Goal: Information Seeking & Learning: Check status

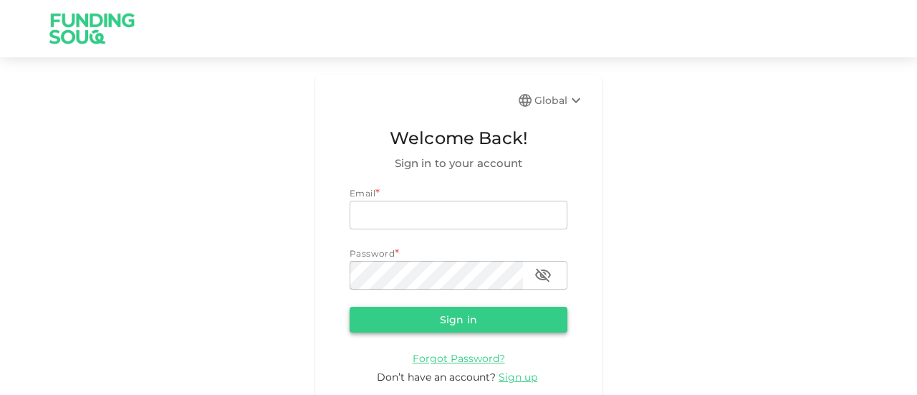
type input "[EMAIL_ADDRESS][DOMAIN_NAME]"
click at [433, 324] on button "Sign in" at bounding box center [458, 320] width 218 height 26
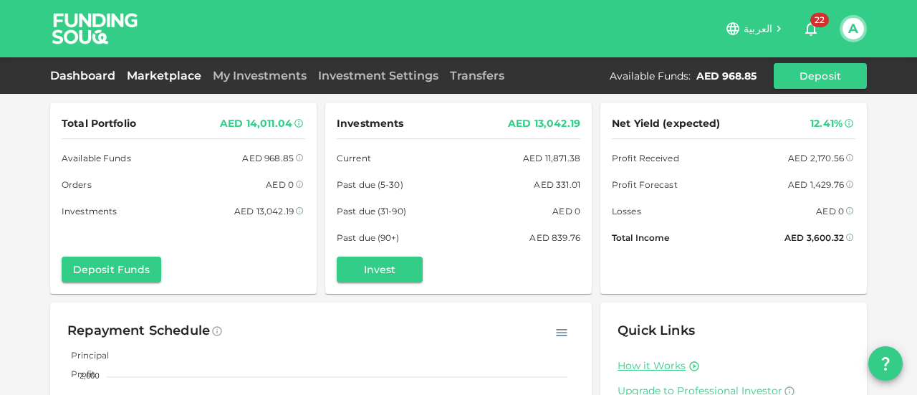
click at [155, 79] on link "Marketplace" at bounding box center [164, 76] width 86 height 14
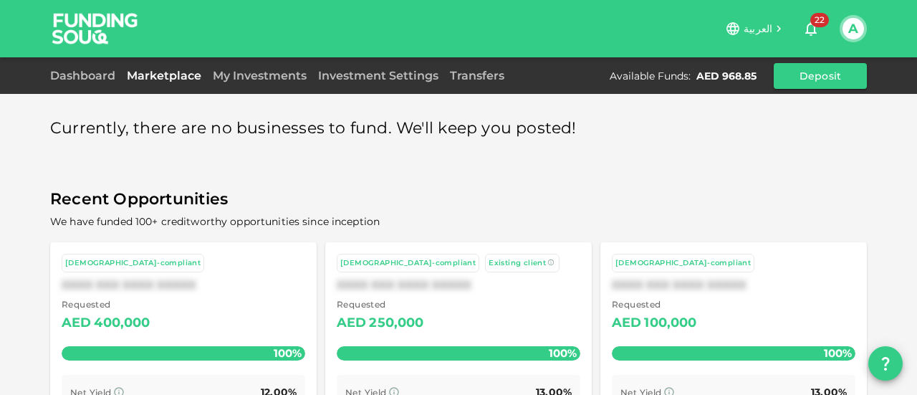
click at [72, 158] on div "Currently, there are no businesses to fund. We'll keep you posted! Recent Oppor…" at bounding box center [458, 312] width 816 height 418
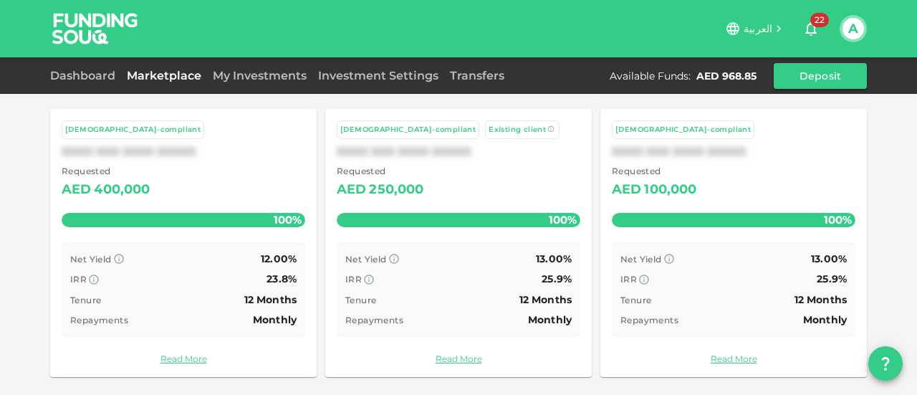
scroll to position [135, 0]
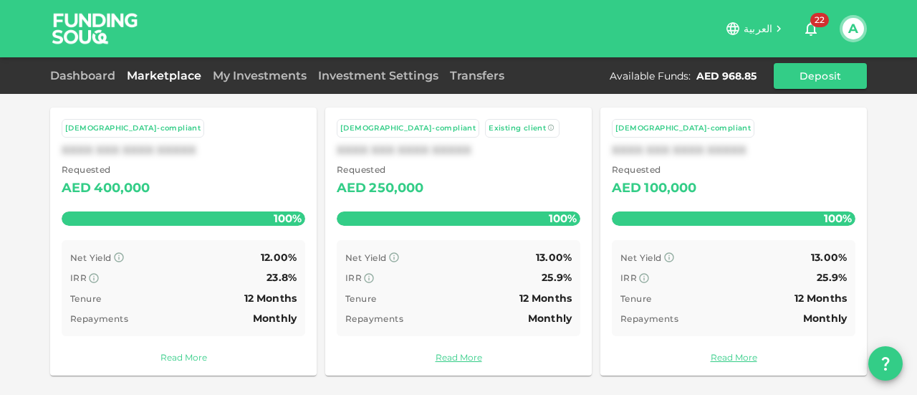
click at [185, 360] on link "Read More" at bounding box center [183, 357] width 243 height 14
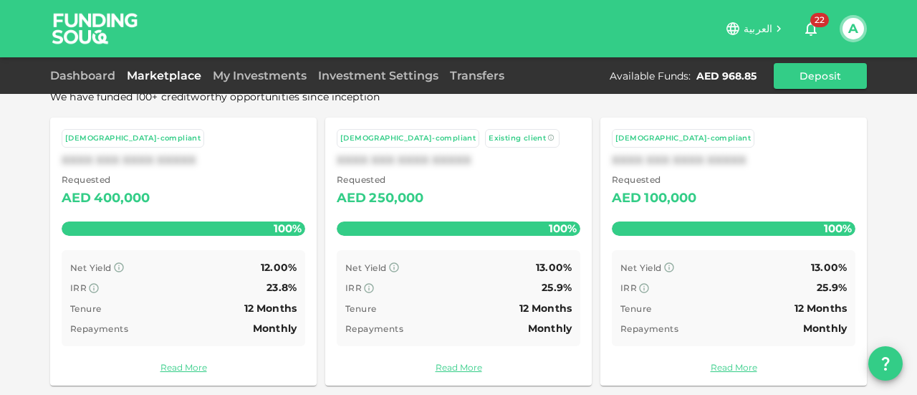
scroll to position [135, 0]
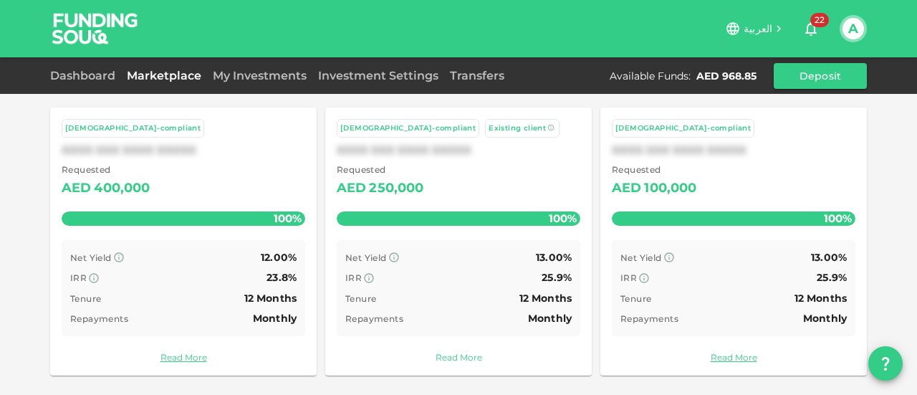
click at [460, 352] on link "Read More" at bounding box center [458, 357] width 243 height 14
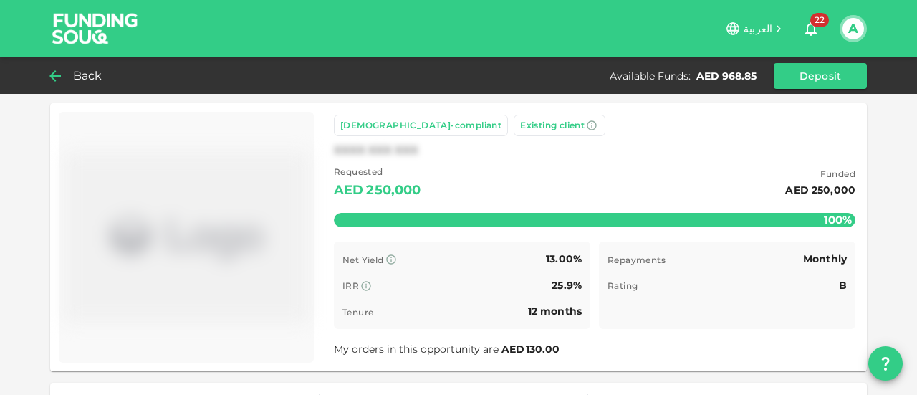
click at [63, 74] on icon at bounding box center [55, 75] width 17 height 17
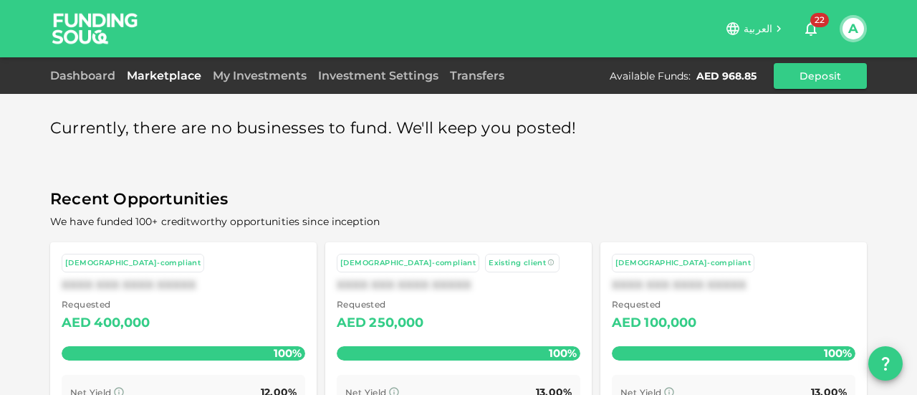
click at [897, 294] on div "Currently, there are no businesses to fund. We'll keep you posted! Recent Oppor…" at bounding box center [458, 265] width 917 height 530
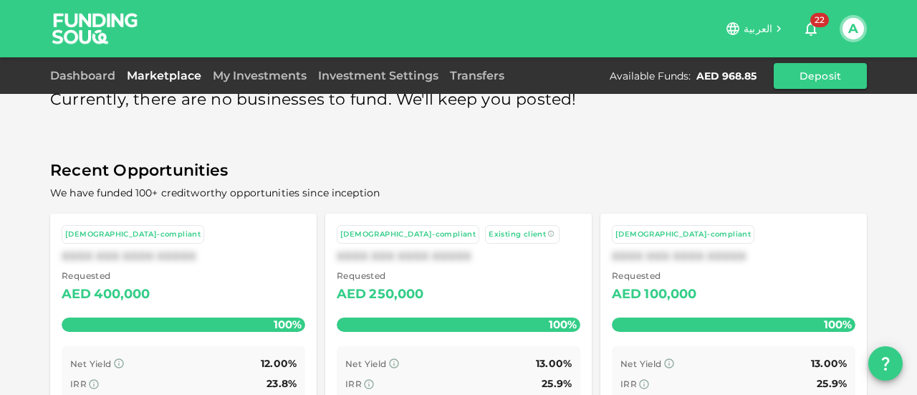
scroll to position [135, 0]
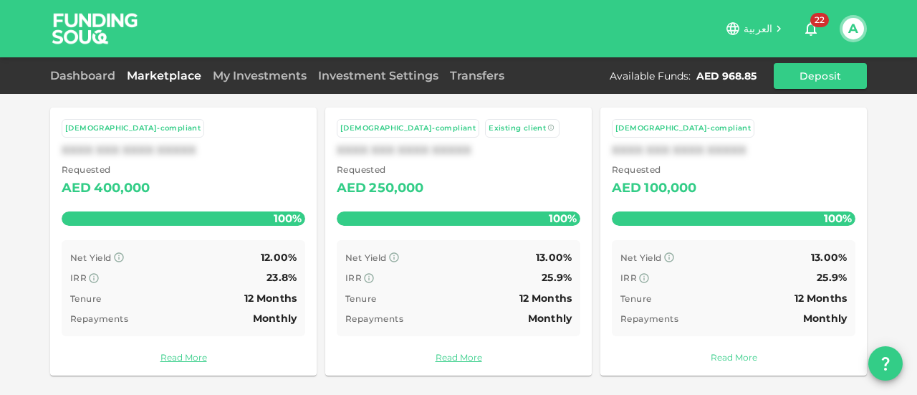
click at [738, 351] on link "Read More" at bounding box center [733, 357] width 243 height 14
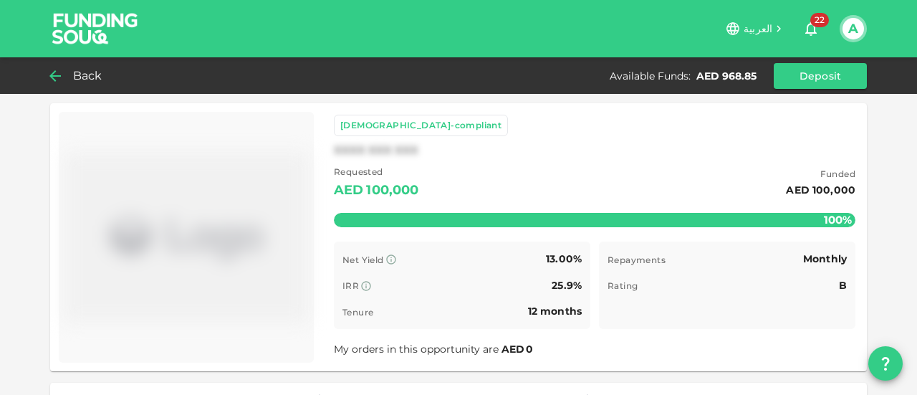
click at [66, 72] on div "Back" at bounding box center [79, 76] width 58 height 20
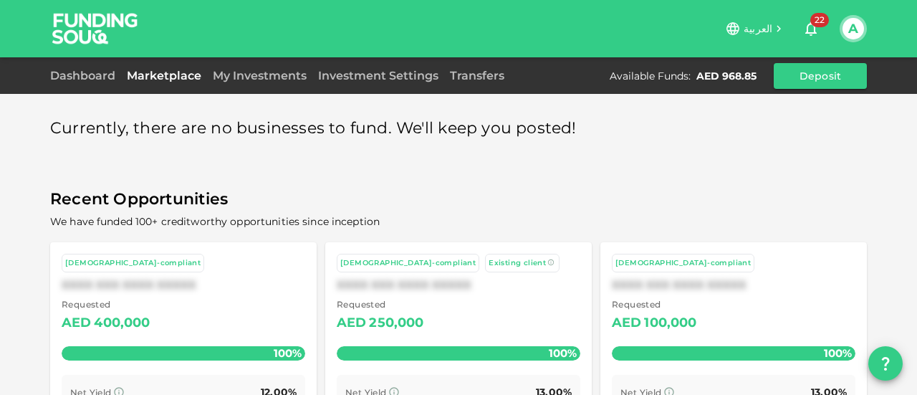
click at [25, 192] on div "Currently, there are no businesses to fund. We'll keep you posted! Recent Oppor…" at bounding box center [458, 265] width 917 height 530
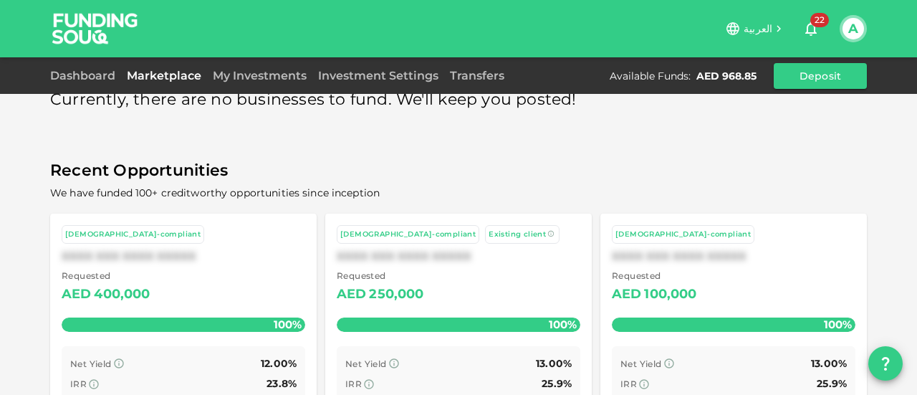
scroll to position [135, 0]
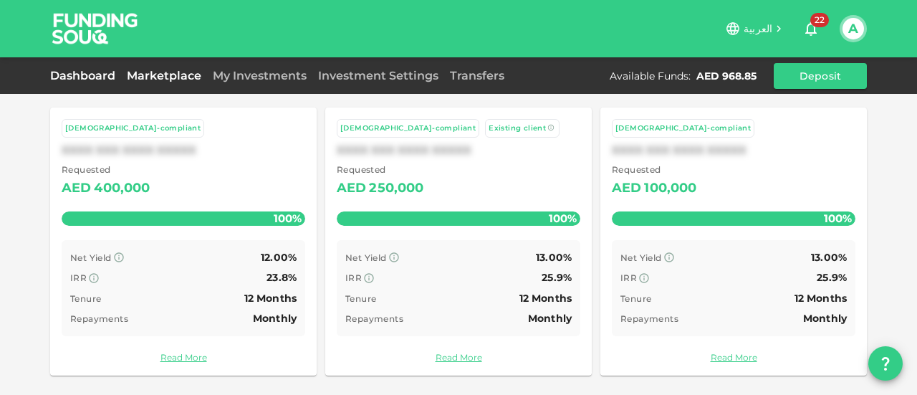
click at [82, 77] on link "Dashboard" at bounding box center [85, 76] width 71 height 14
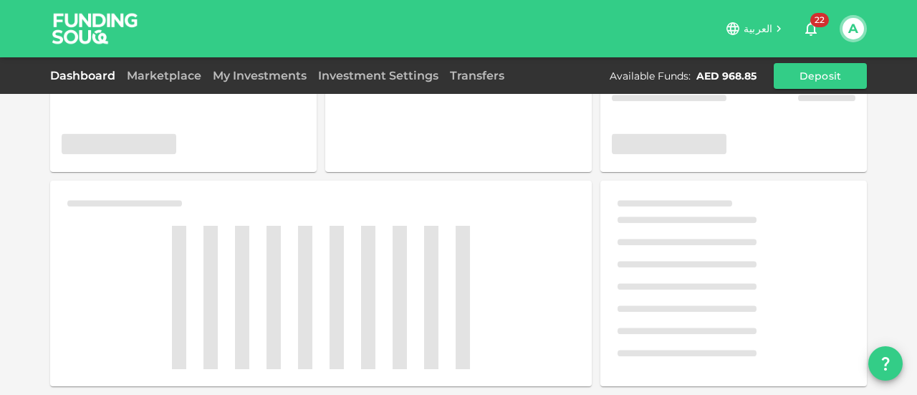
scroll to position [135, 0]
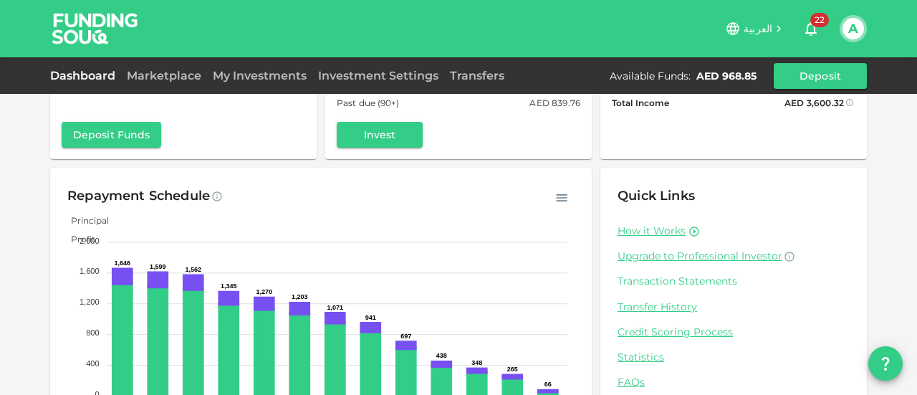
click at [661, 283] on link "Transaction Statements" at bounding box center [733, 281] width 232 height 14
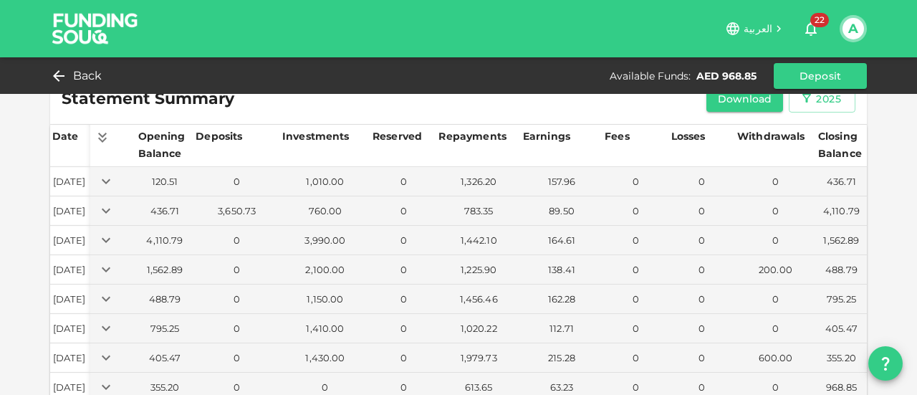
scroll to position [110, 0]
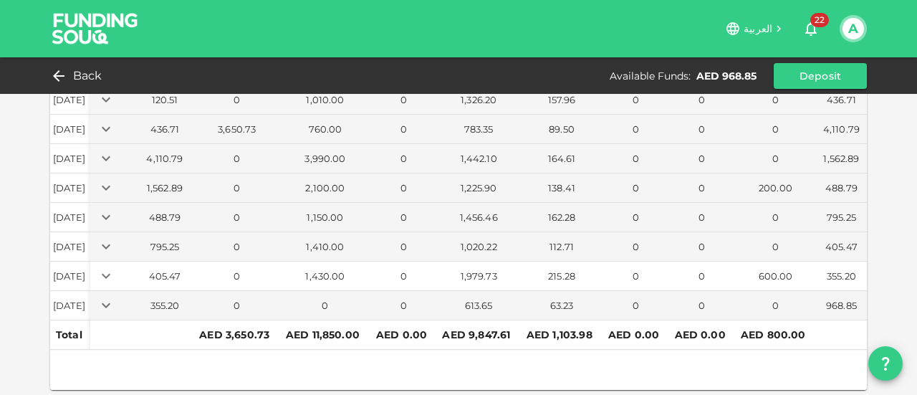
click at [561, 271] on div "215.28" at bounding box center [562, 276] width 76 height 14
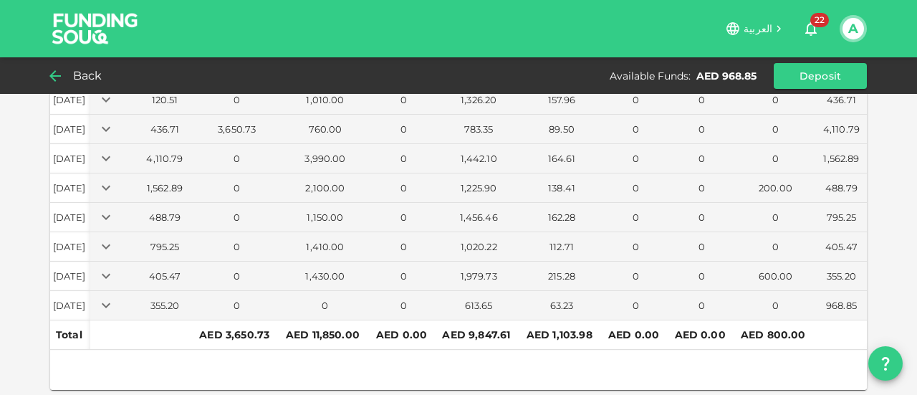
click at [86, 78] on span "Back" at bounding box center [87, 76] width 29 height 20
